Goal: Information Seeking & Learning: Learn about a topic

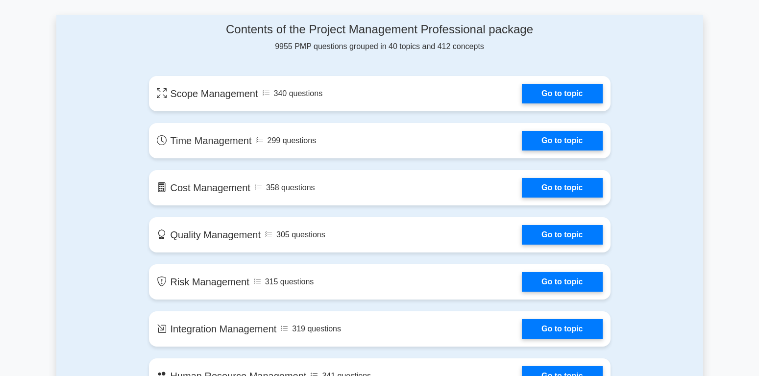
scroll to position [505, 0]
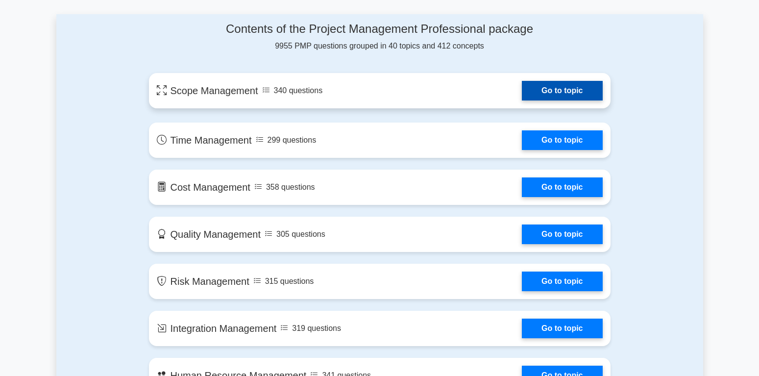
click at [522, 100] on link "Go to topic" at bounding box center [562, 91] width 80 height 20
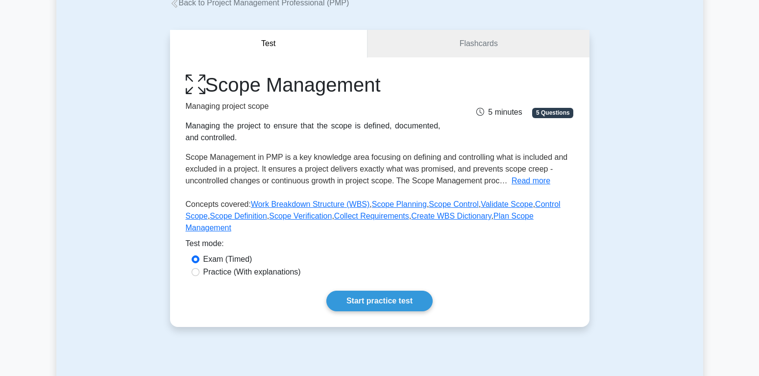
scroll to position [71, 0]
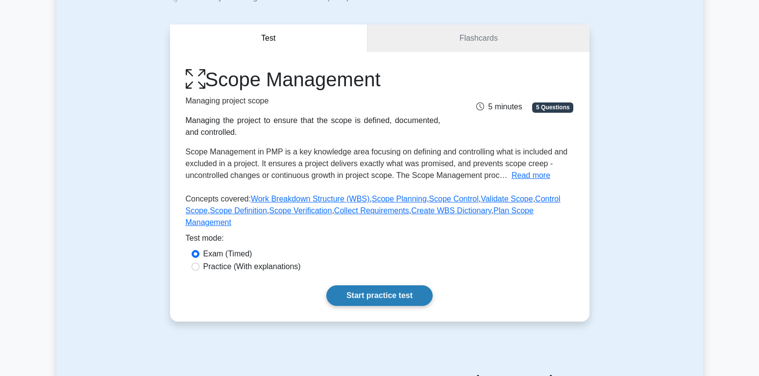
click at [372, 285] on link "Start practice test" at bounding box center [379, 295] width 106 height 21
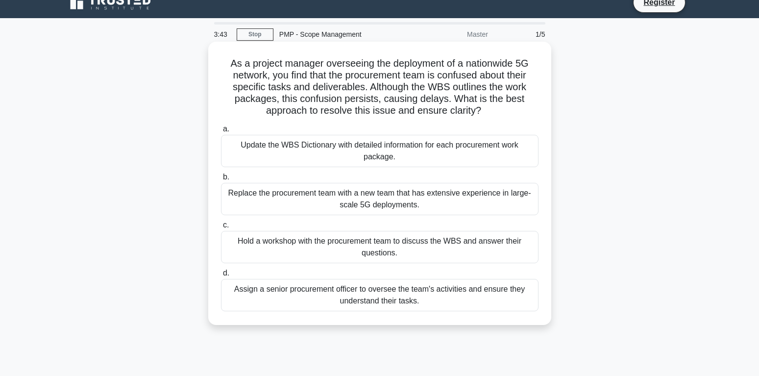
scroll to position [18, 0]
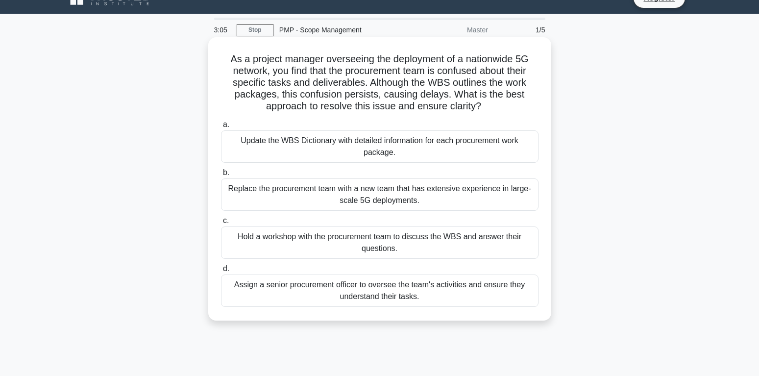
click at [401, 243] on div "Hold a workshop with the procurement team to discuss the WBS and answer their q…" at bounding box center [380, 242] width 318 height 32
click at [221, 224] on input "c. Hold a workshop with the procurement team to discuss the WBS and answer thei…" at bounding box center [221, 221] width 0 height 6
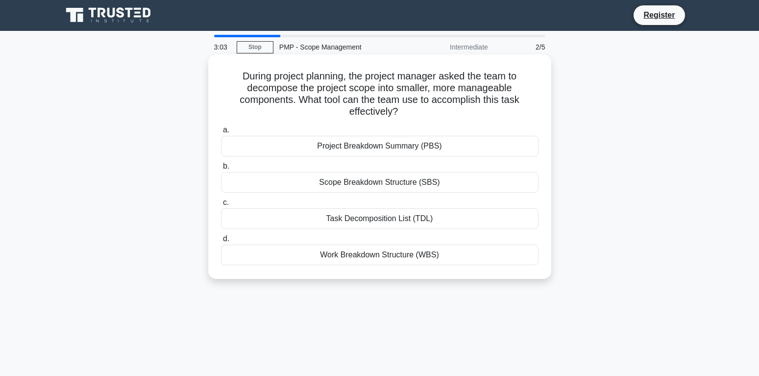
scroll to position [0, 0]
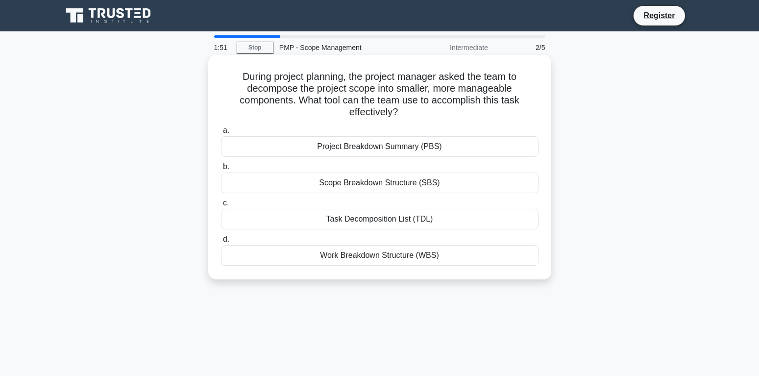
click at [381, 257] on div "Work Breakdown Structure (WBS)" at bounding box center [380, 255] width 318 height 21
click at [221, 243] on input "d. Work Breakdown Structure (WBS)" at bounding box center [221, 239] width 0 height 6
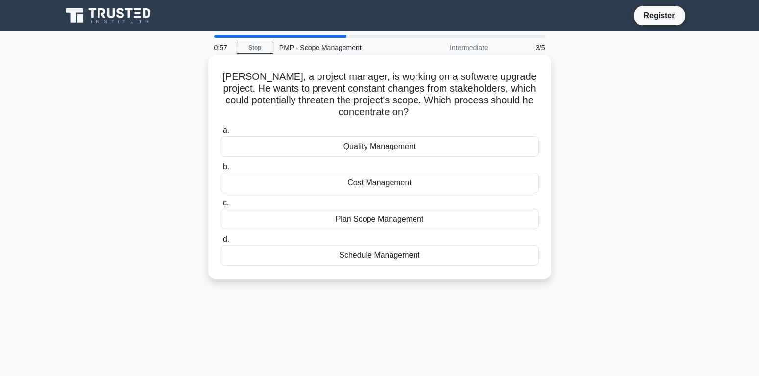
click at [399, 220] on div "Plan Scope Management" at bounding box center [380, 219] width 318 height 21
click at [221, 206] on input "c. Plan Scope Management" at bounding box center [221, 203] width 0 height 6
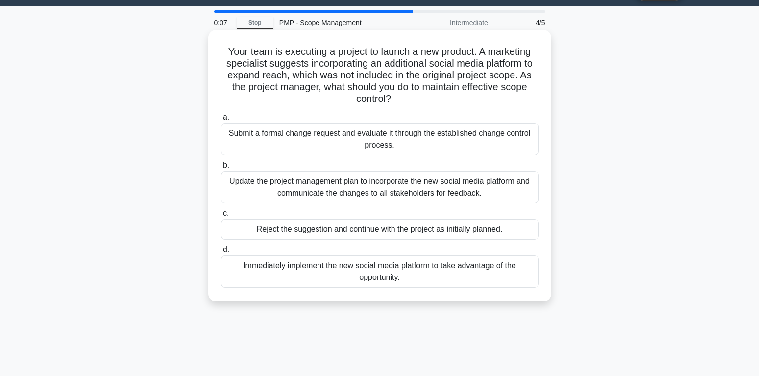
scroll to position [27, 0]
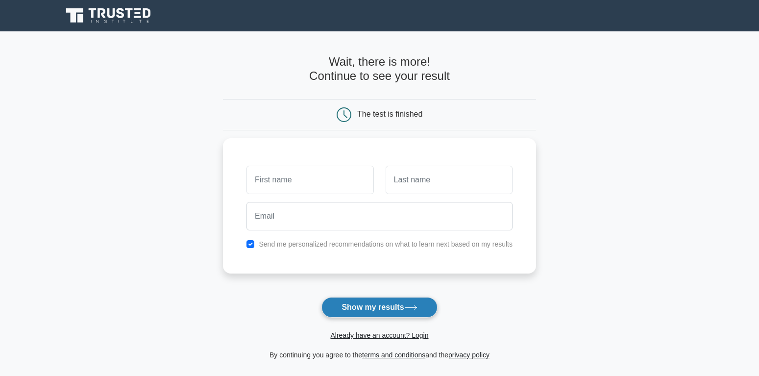
click at [387, 309] on button "Show my results" at bounding box center [380, 307] width 116 height 21
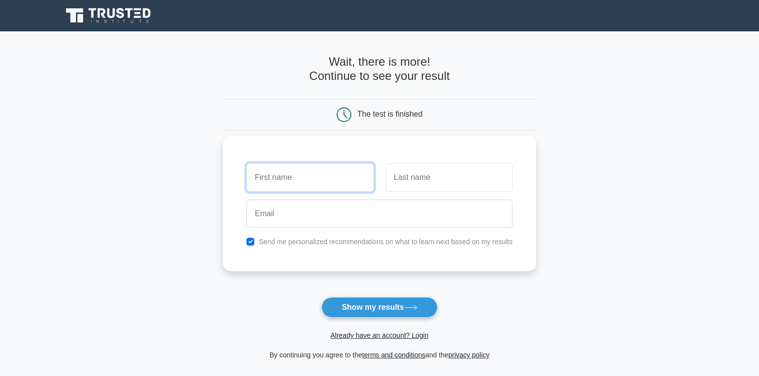
type input "m"
type input "Moh"
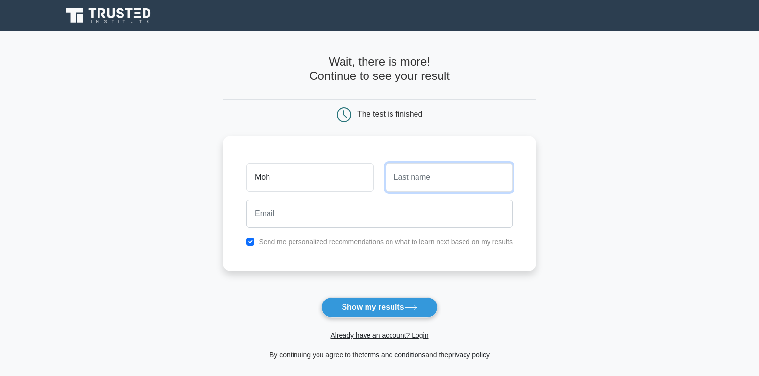
click at [429, 188] on input "text" at bounding box center [449, 177] width 127 height 28
type input "A"
type input "Raheem"
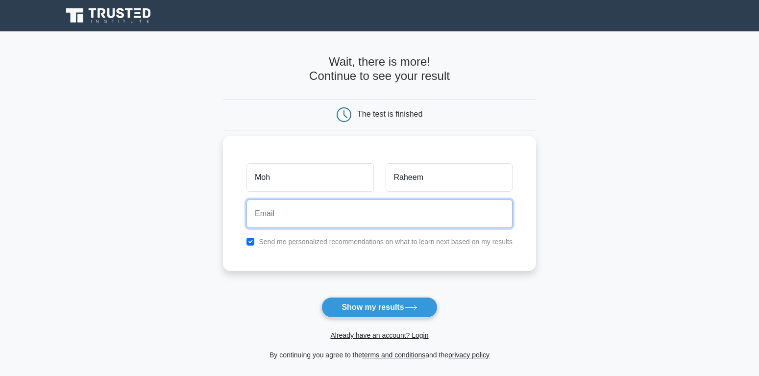
click at [340, 213] on input "email" at bounding box center [380, 214] width 266 height 28
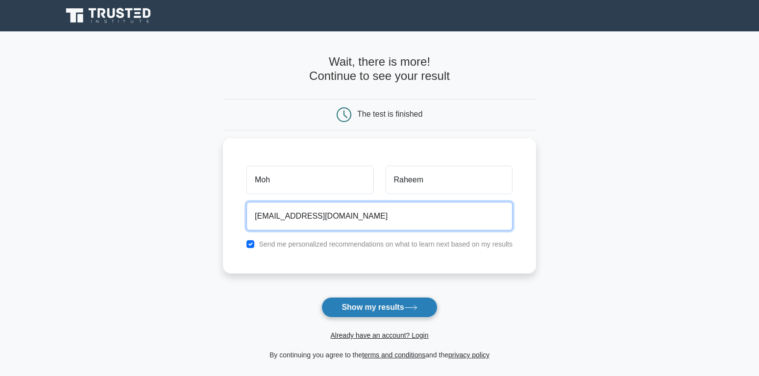
type input "mohmedabdelrahim@gmail.com"
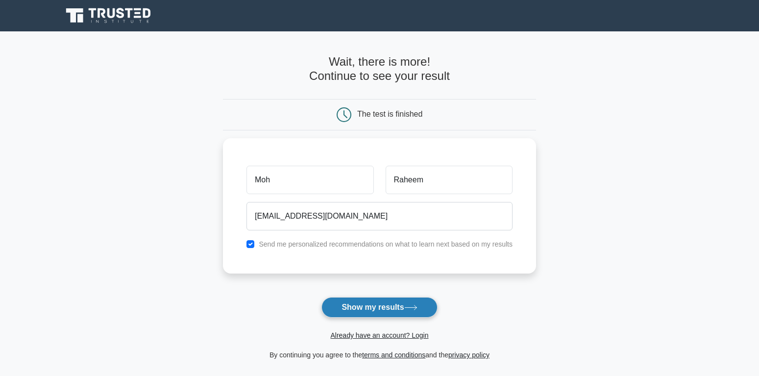
click at [380, 307] on button "Show my results" at bounding box center [380, 307] width 116 height 21
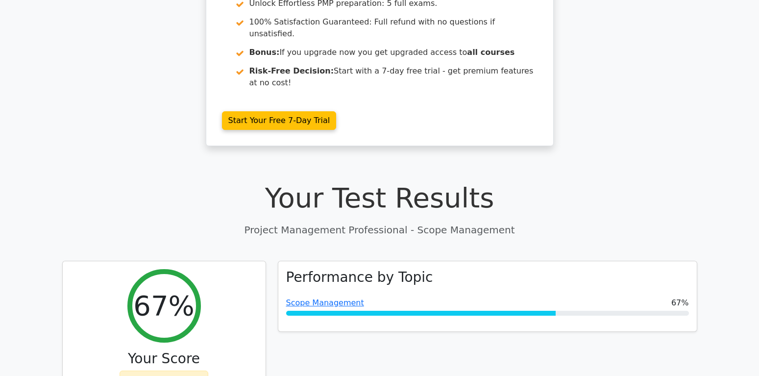
scroll to position [182, 0]
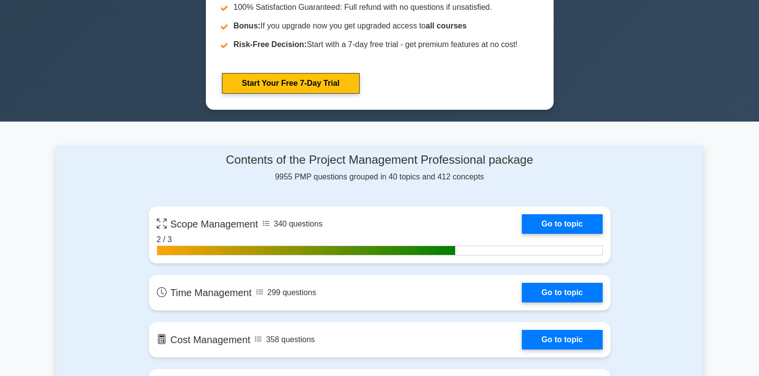
scroll to position [555, 0]
